Goal: Task Accomplishment & Management: Manage account settings

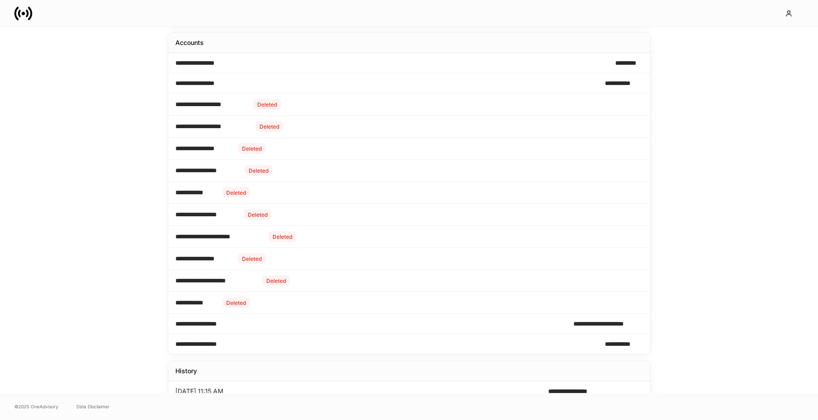
scroll to position [80, 0]
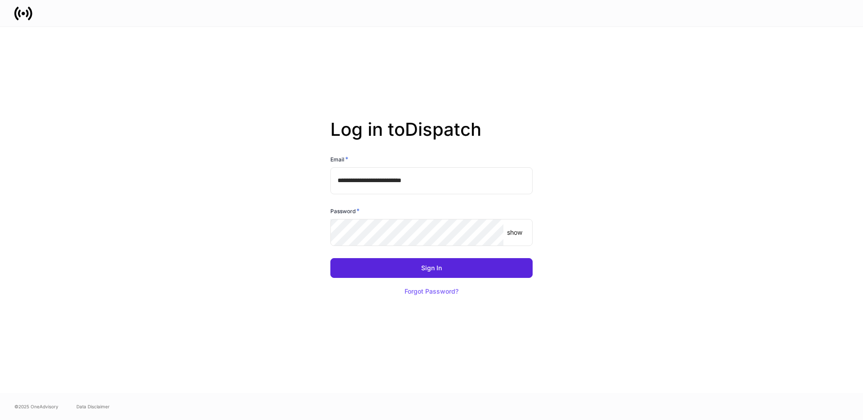
click at [466, 187] on input "**********" at bounding box center [431, 180] width 202 height 27
click at [0, 419] on com-1password-button at bounding box center [0, 420] width 0 height 0
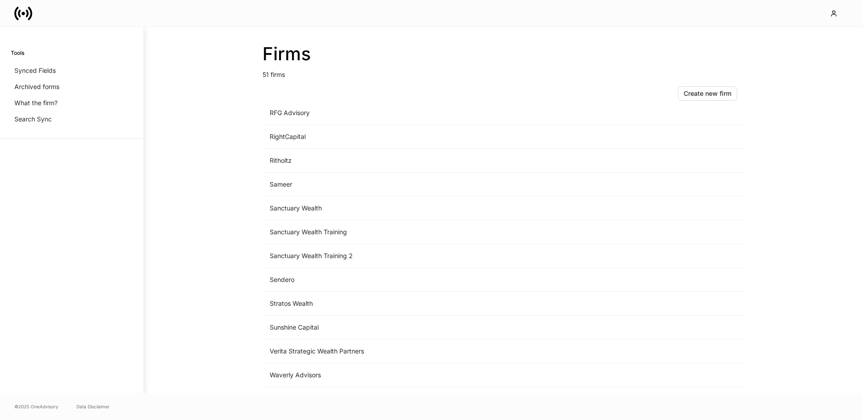
scroll to position [956, 0]
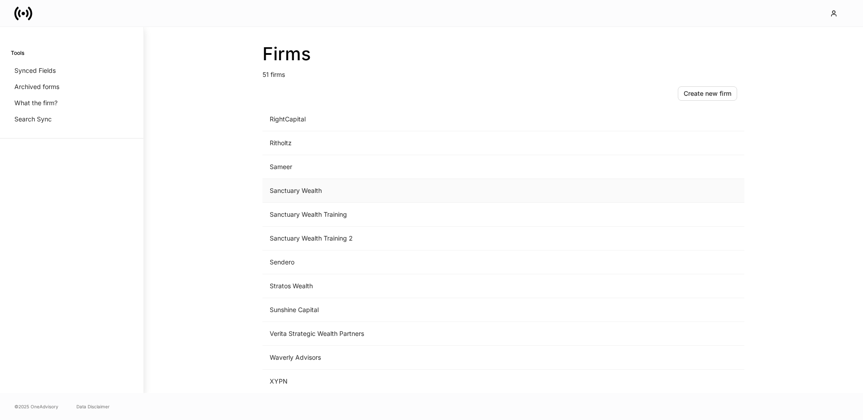
click at [328, 187] on td "Sanctuary Wealth" at bounding box center [428, 191] width 333 height 24
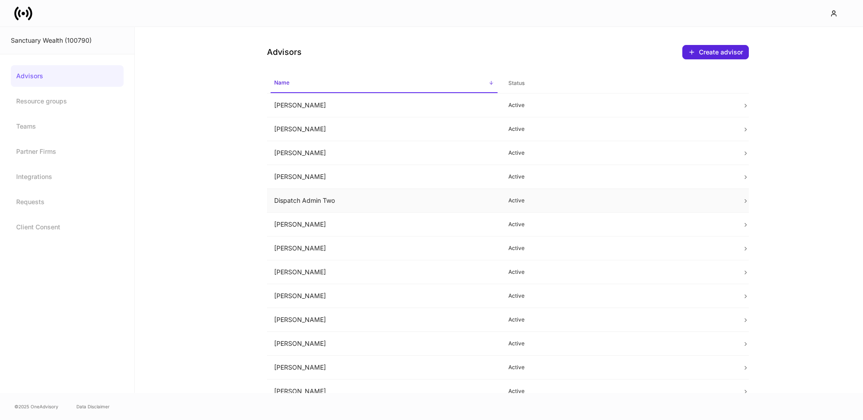
click at [323, 203] on td "Dispatch Admin Two" at bounding box center [384, 201] width 234 height 24
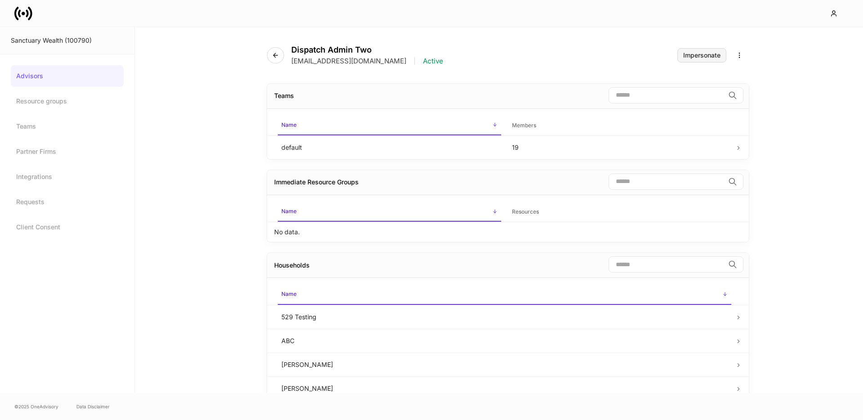
click at [703, 54] on div "Impersonate" at bounding box center [701, 55] width 37 height 6
